Goal: Information Seeking & Learning: Learn about a topic

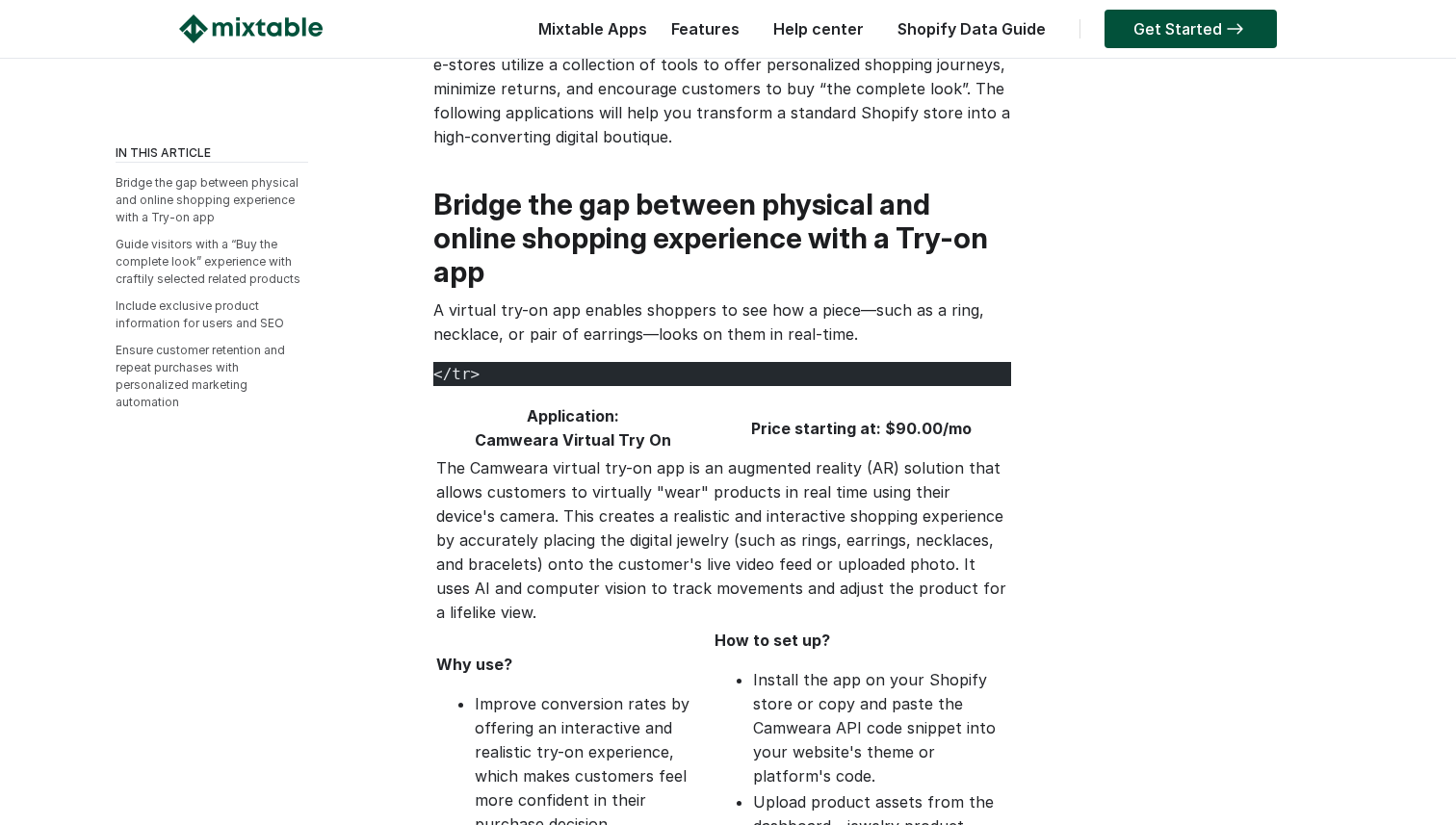
scroll to position [279, 0]
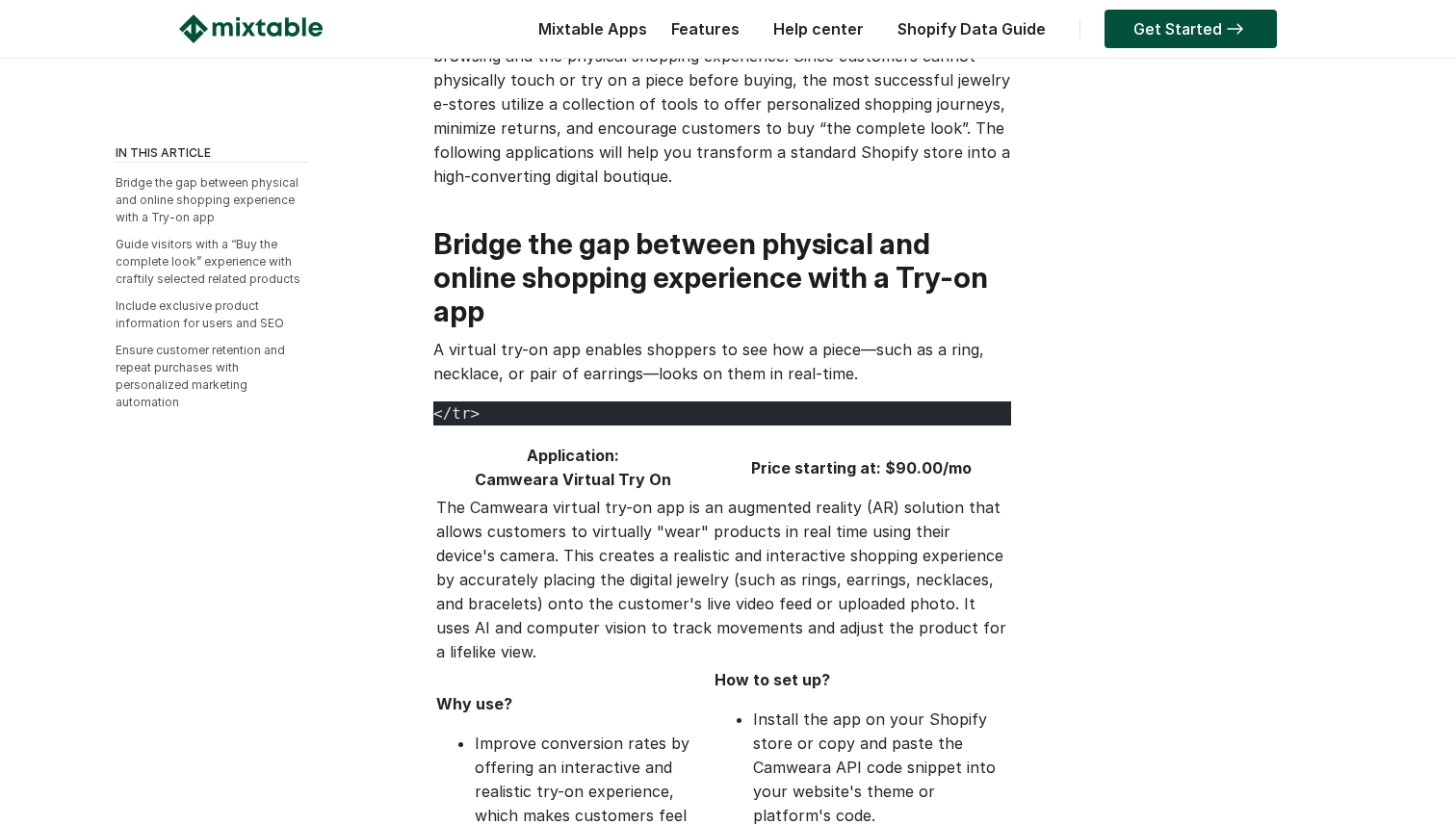
click at [459, 242] on h2 "Bridge the gap between physical and online shopping experience with a Try-on app" at bounding box center [722, 277] width 578 height 101
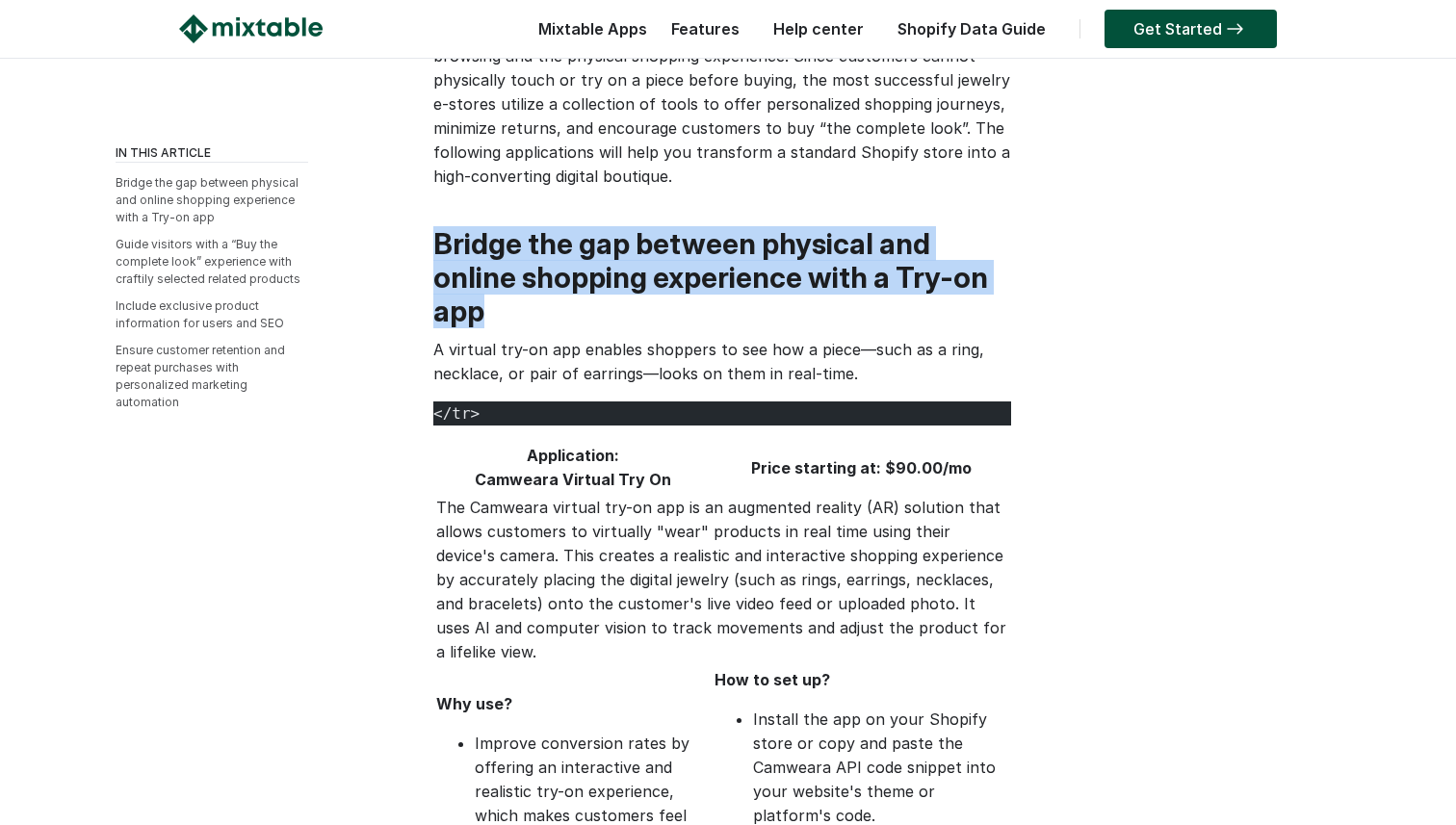
drag, startPoint x: 437, startPoint y: 241, endPoint x: 494, endPoint y: 307, distance: 87.2
click at [494, 307] on h2 "Bridge the gap between physical and online shopping experience with a Try-on app" at bounding box center [722, 277] width 578 height 101
copy h2 "Bridge the gap between physical and online shopping experience with a Try-on app"
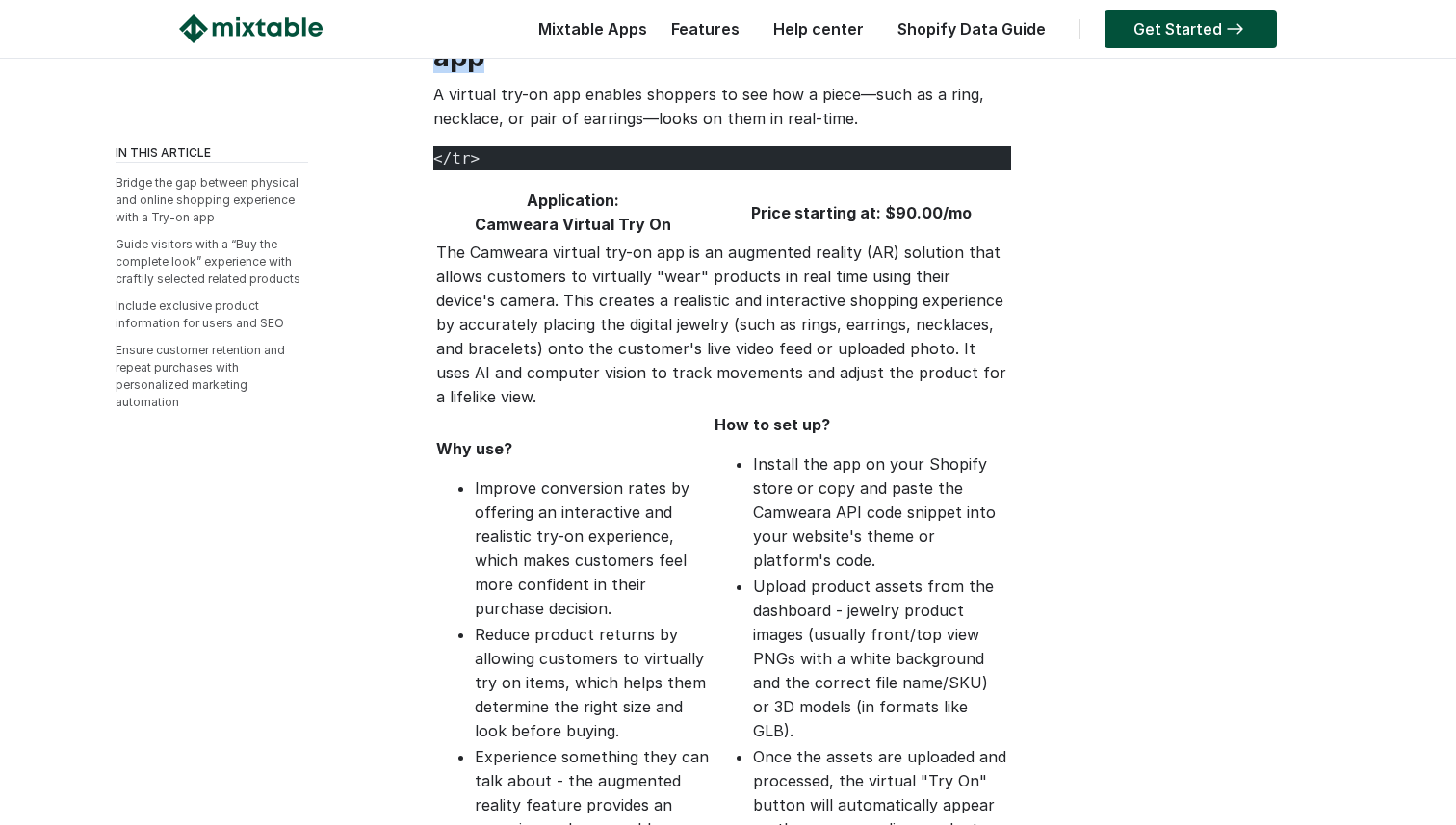
scroll to position [535, 0]
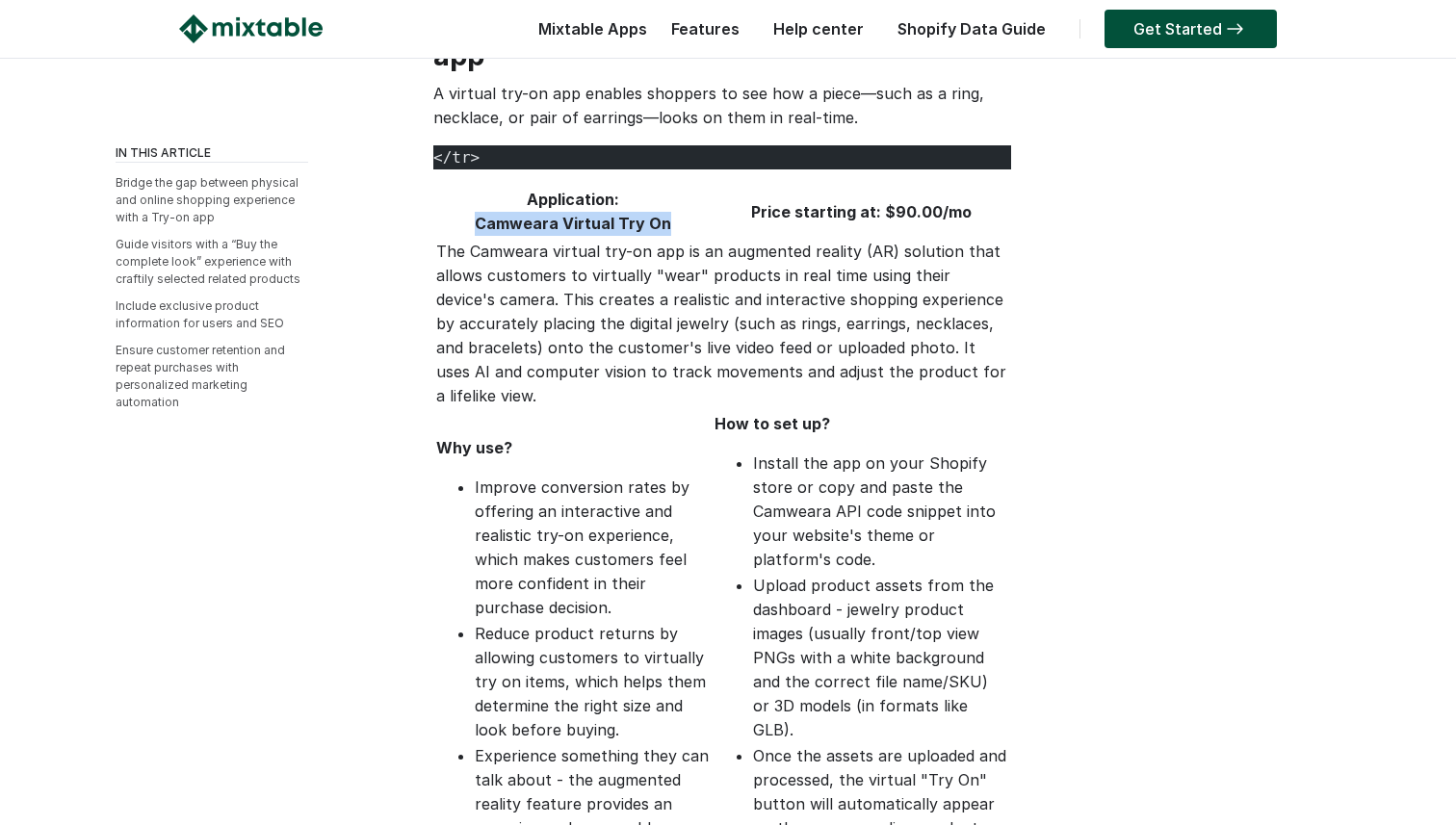
drag, startPoint x: 483, startPoint y: 223, endPoint x: 668, endPoint y: 226, distance: 185.0
click at [668, 226] on th "Application: Camweara Virtual Try On" at bounding box center [573, 211] width 277 height 50
copy th "Camweara Virtual Try On"
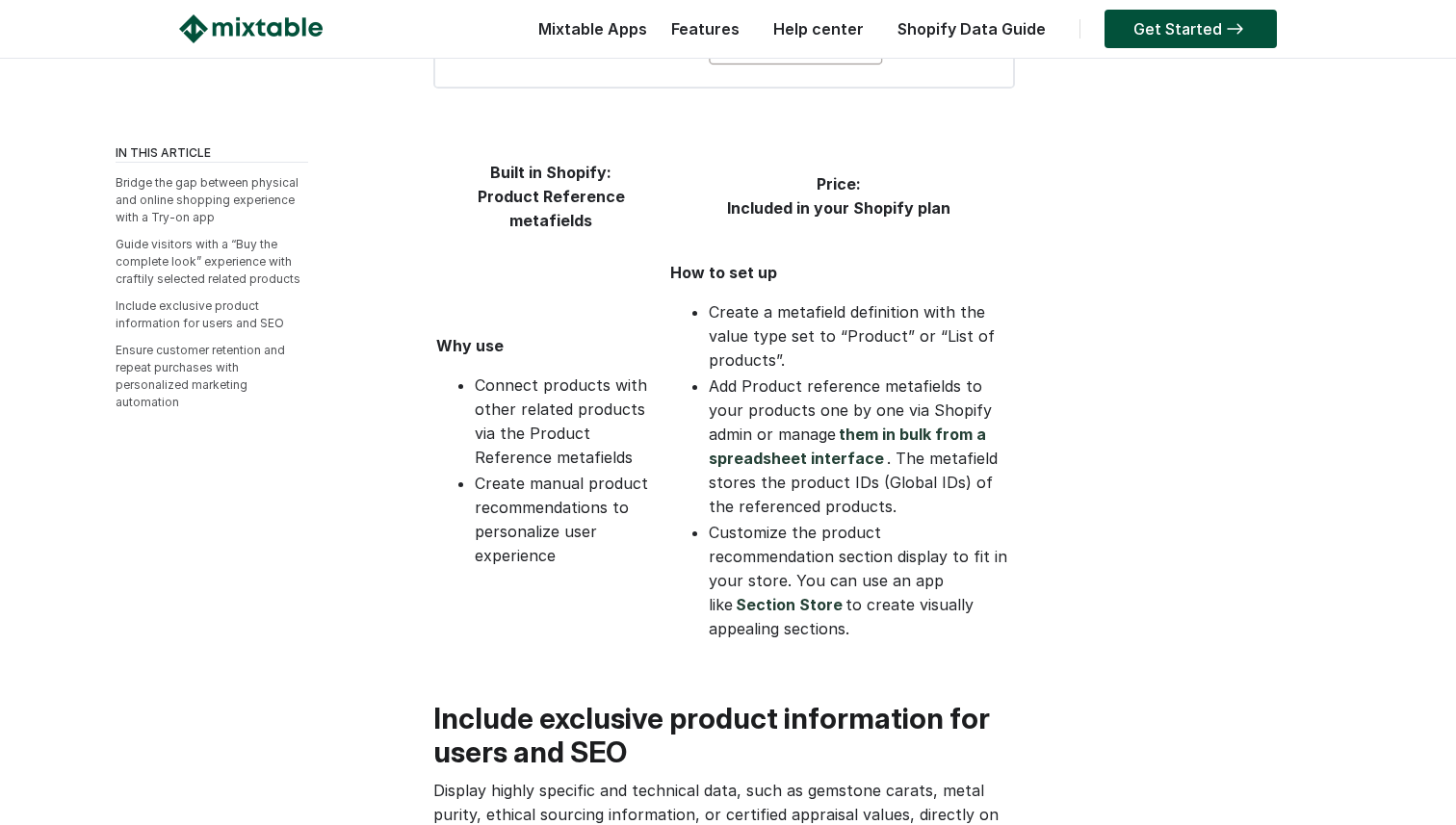
scroll to position [2179, 0]
